Goal: Information Seeking & Learning: Learn about a topic

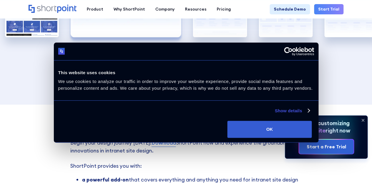
scroll to position [970, 0]
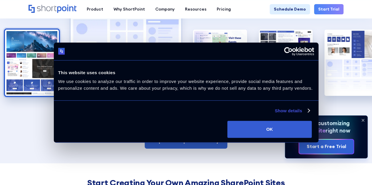
click at [16, 60] on img "1 / 5" at bounding box center [32, 63] width 54 height 66
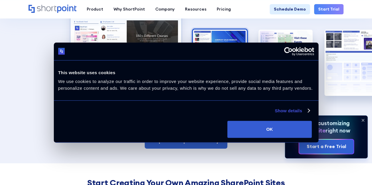
click at [203, 68] on img "2 / 5" at bounding box center [220, 63] width 54 height 66
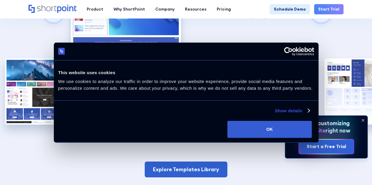
scroll to position [999, 0]
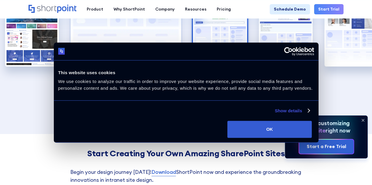
click at [213, 58] on img "3 / 5" at bounding box center [220, 33] width 54 height 66
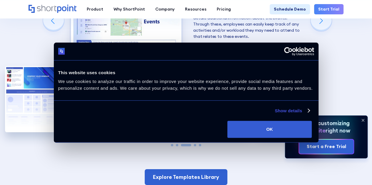
scroll to position [911, 0]
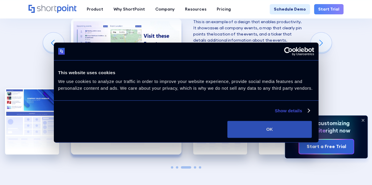
click at [311, 137] on button "OK" at bounding box center [269, 129] width 84 height 17
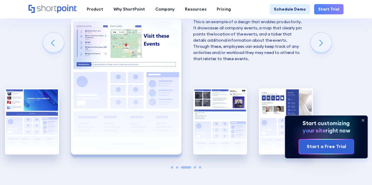
scroll to position [0, 0]
click at [361, 120] on icon at bounding box center [362, 120] width 2 height 2
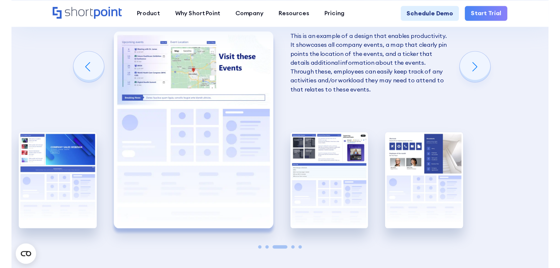
scroll to position [911, 0]
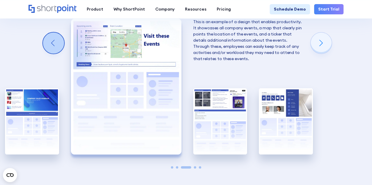
click at [49, 41] on div "Previous slide" at bounding box center [53, 43] width 21 height 21
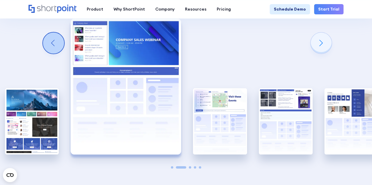
click at [49, 43] on div "Previous slide" at bounding box center [53, 43] width 21 height 21
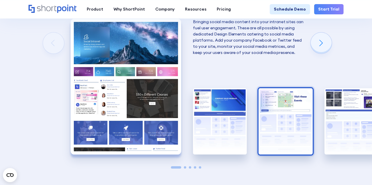
click at [284, 113] on img "3 / 5" at bounding box center [285, 121] width 54 height 66
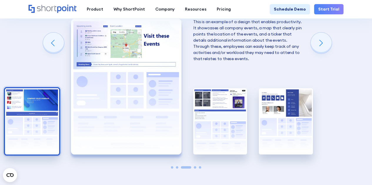
click at [46, 112] on img "2 / 5" at bounding box center [32, 121] width 54 height 66
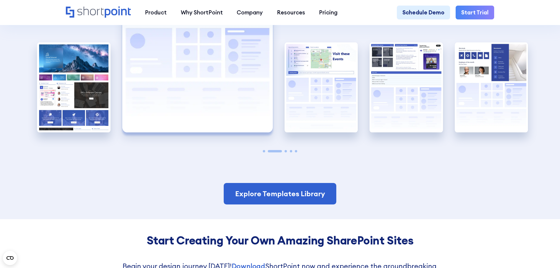
scroll to position [1263, 0]
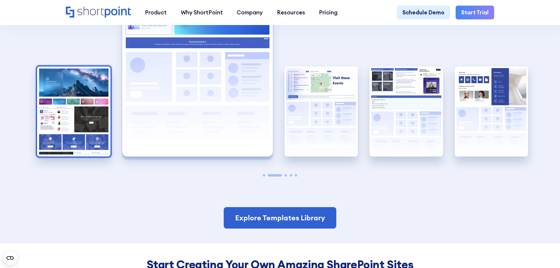
click at [60, 137] on img "1 / 5" at bounding box center [73, 111] width 73 height 90
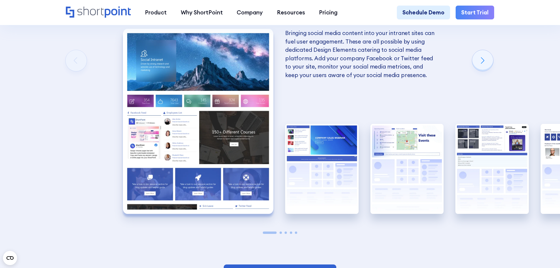
scroll to position [1205, 0]
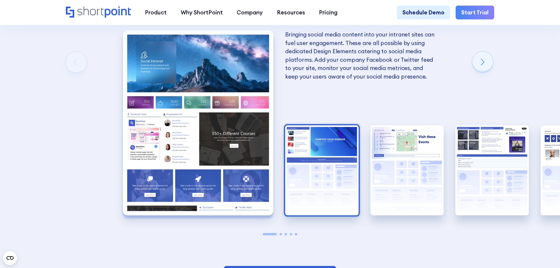
click at [330, 178] on img "2 / 5" at bounding box center [321, 170] width 73 height 90
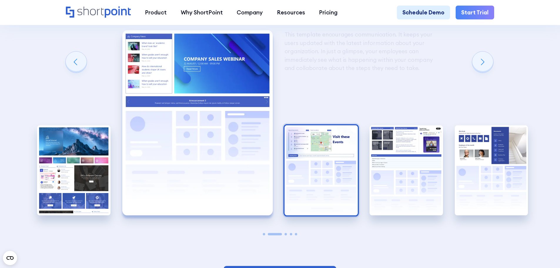
click at [333, 174] on img "3 / 5" at bounding box center [320, 170] width 73 height 90
